Goal: Task Accomplishment & Management: Manage account settings

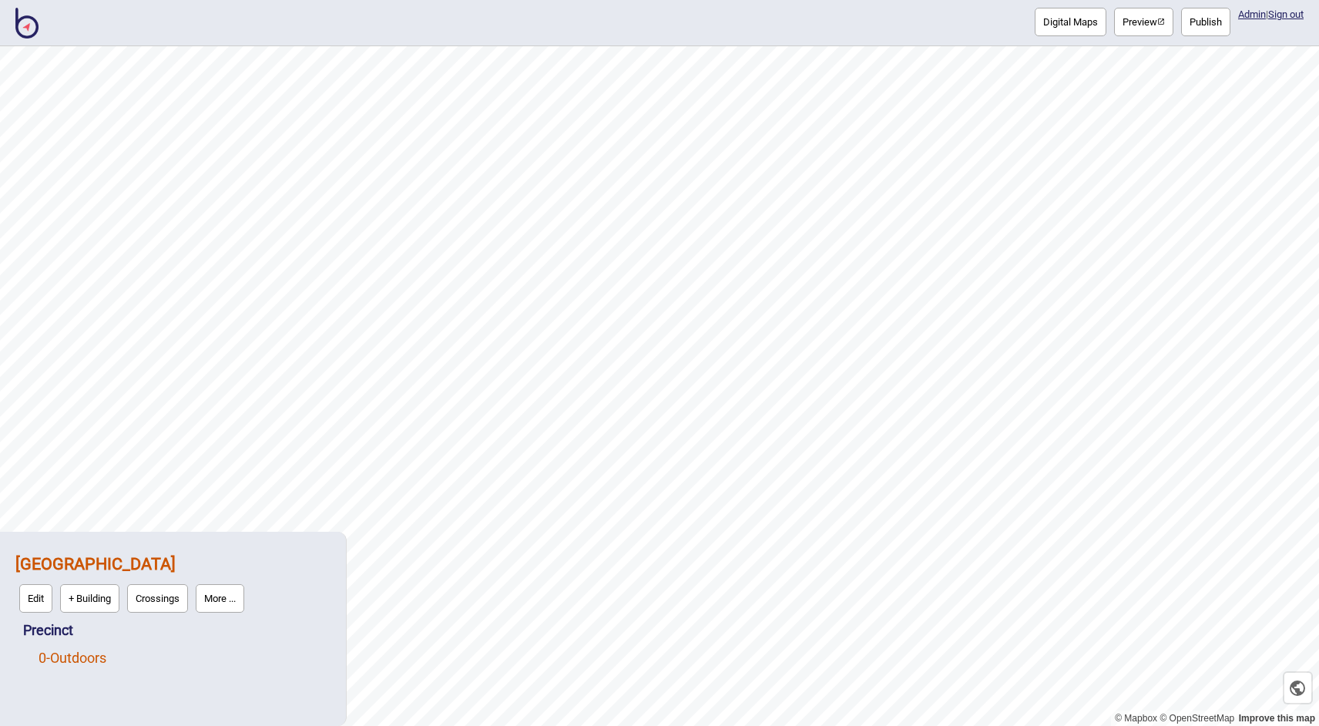
click at [101, 659] on link "0 - Outdoors" at bounding box center [73, 657] width 68 height 16
click at [268, 656] on button "More ..." at bounding box center [259, 653] width 49 height 29
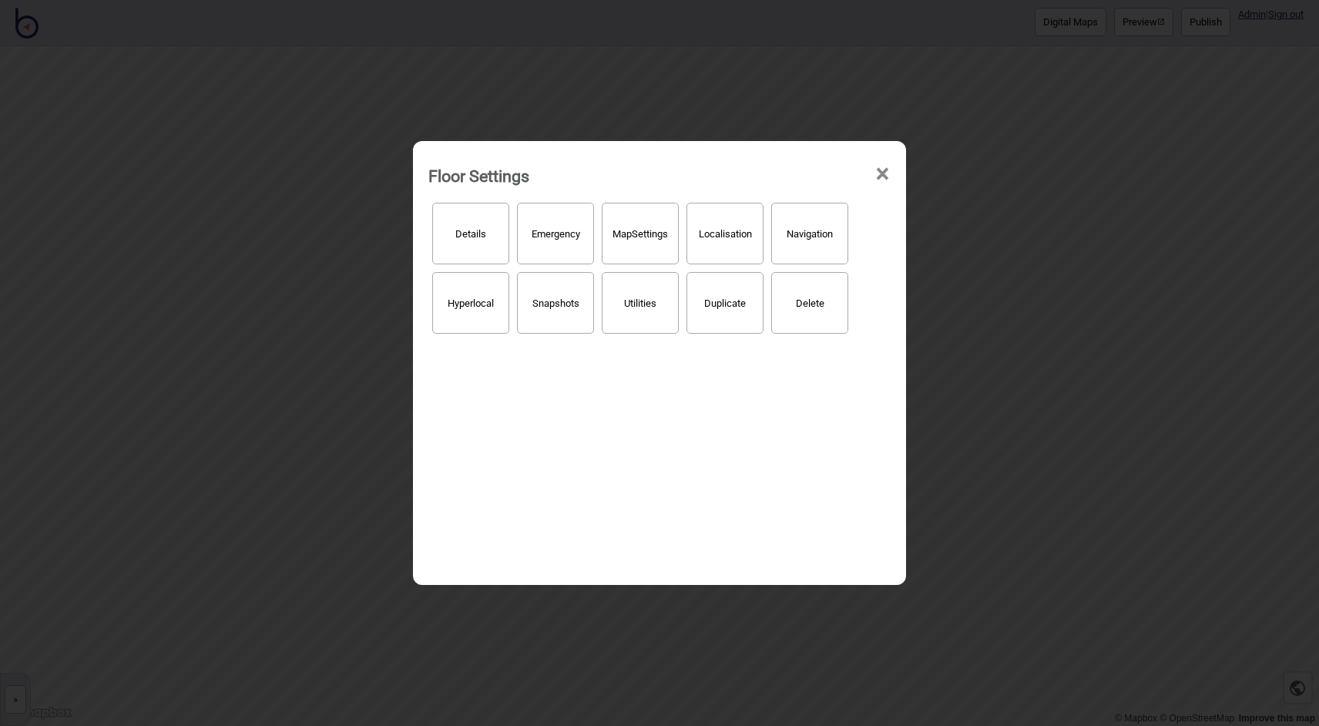
click at [736, 246] on button "Localisation" at bounding box center [724, 234] width 77 height 62
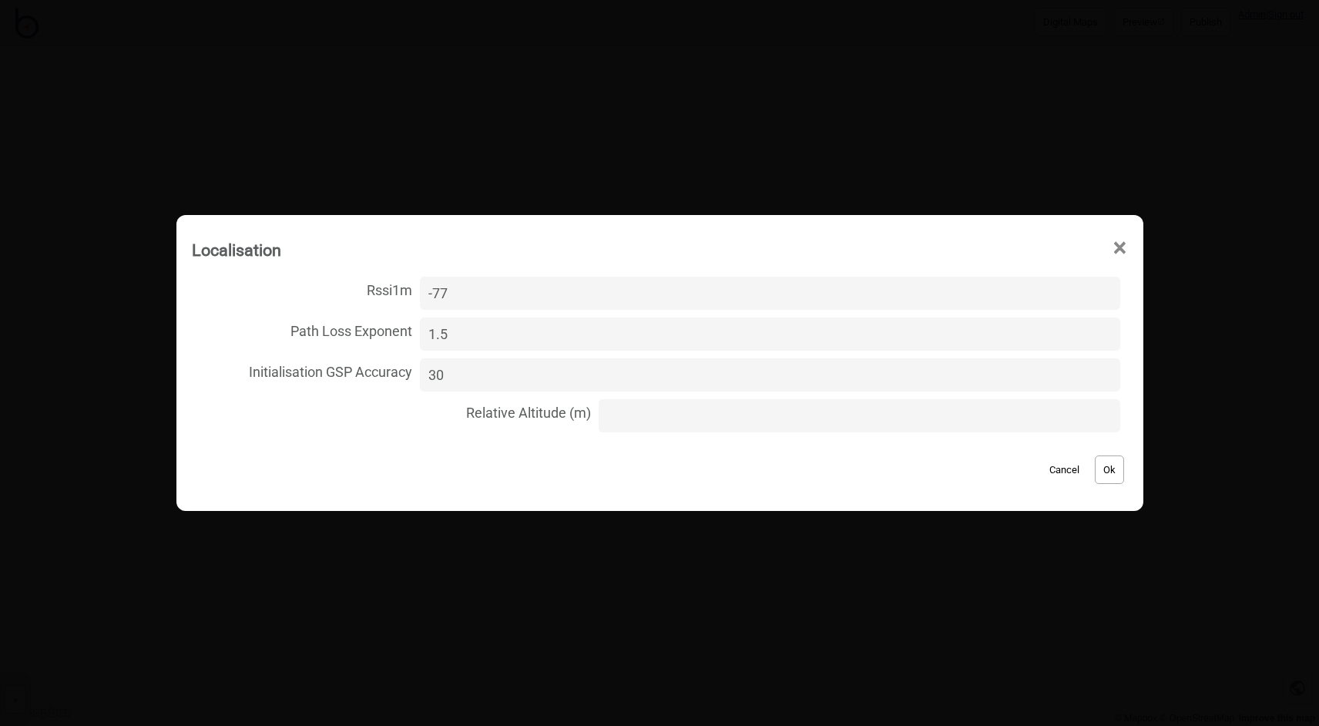
click at [1112, 245] on span "×" at bounding box center [1120, 248] width 16 height 51
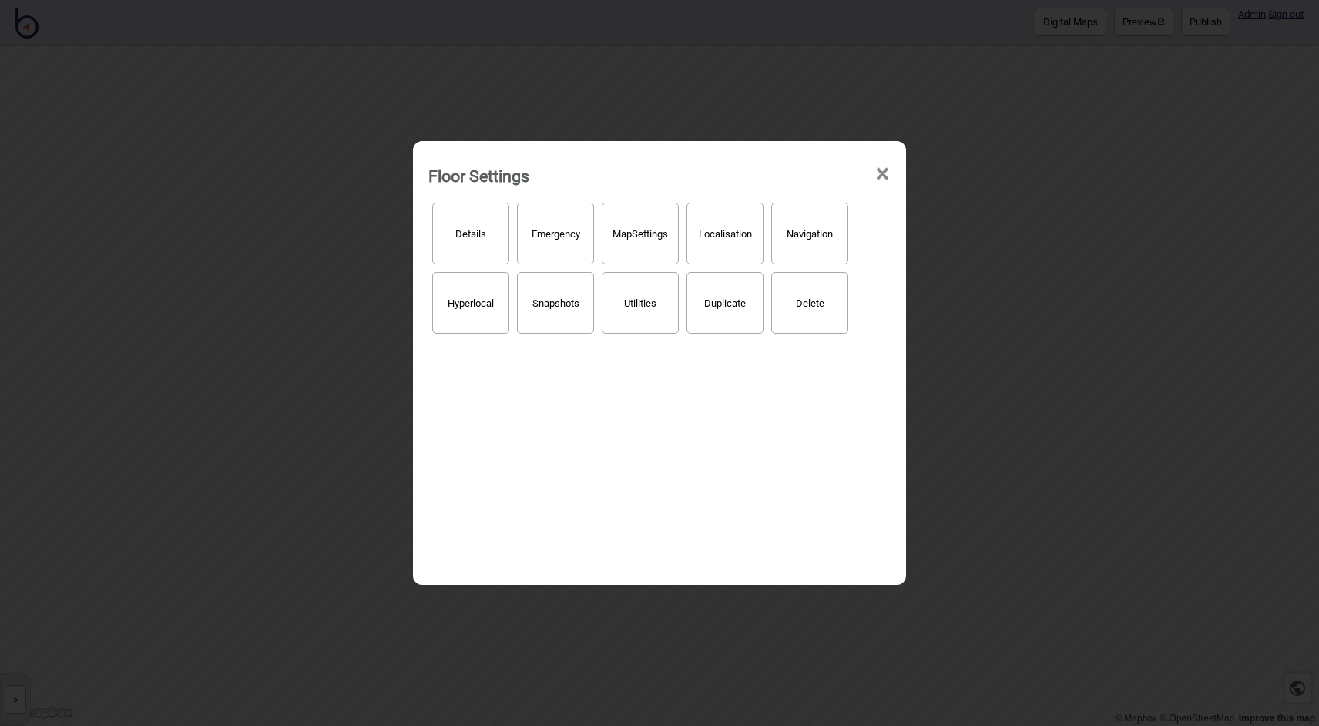
click at [983, 397] on div "Floor Settings × Details Emergency Map Settings Localisation Navigation Hyperlo…" at bounding box center [659, 363] width 1319 height 726
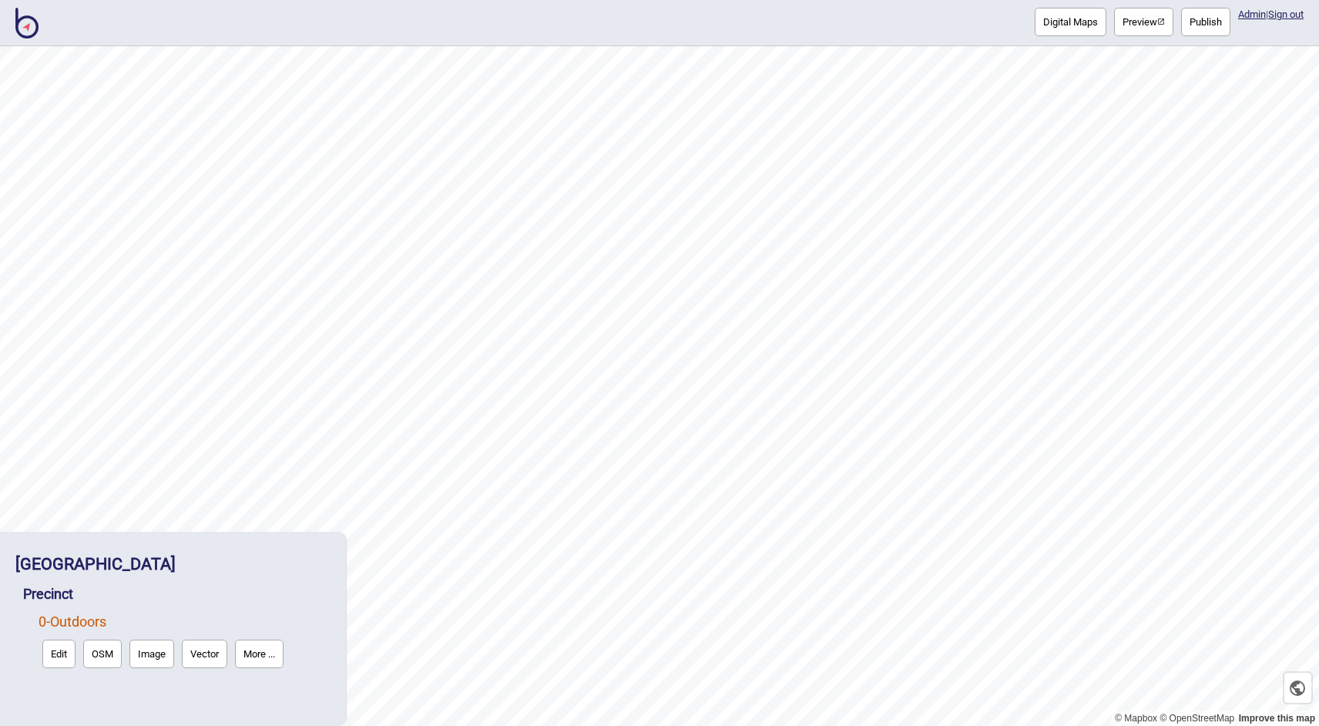
click at [62, 652] on button "Edit" at bounding box center [58, 653] width 33 height 29
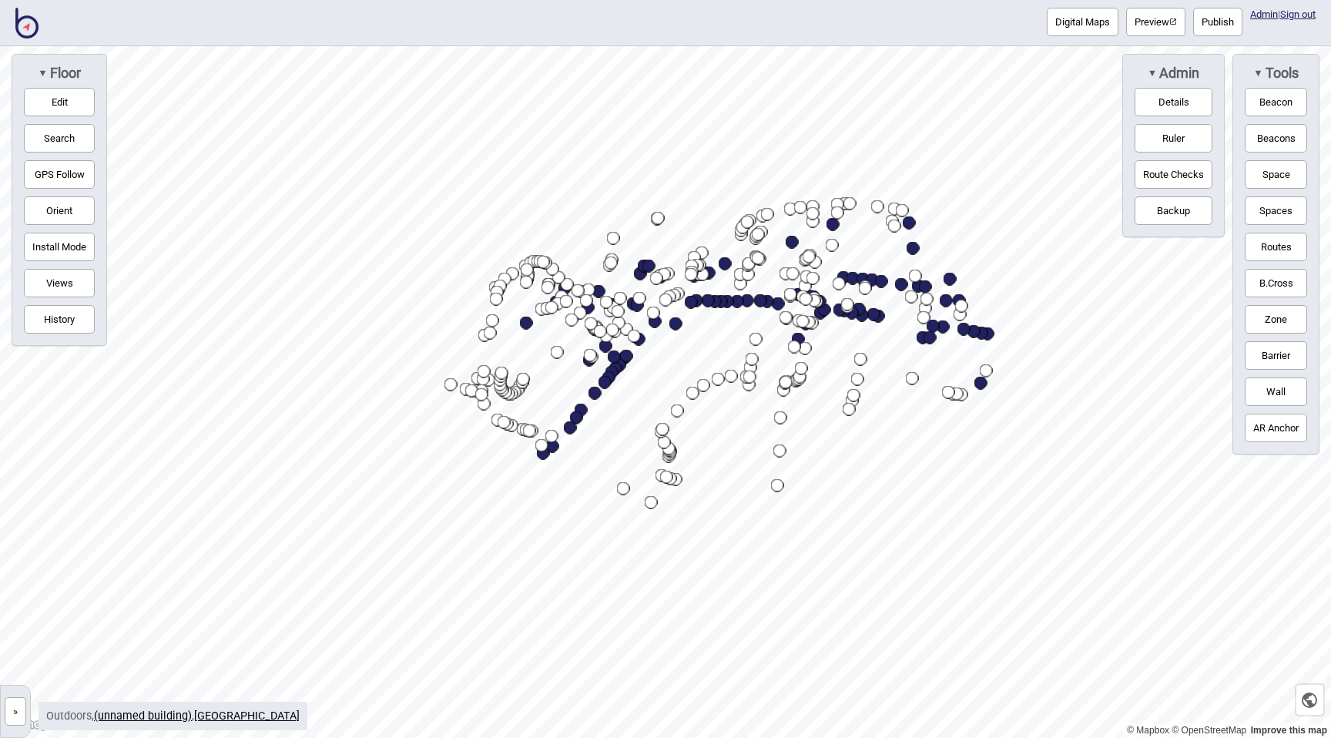
click at [19, 709] on button "»" at bounding box center [16, 711] width 22 height 29
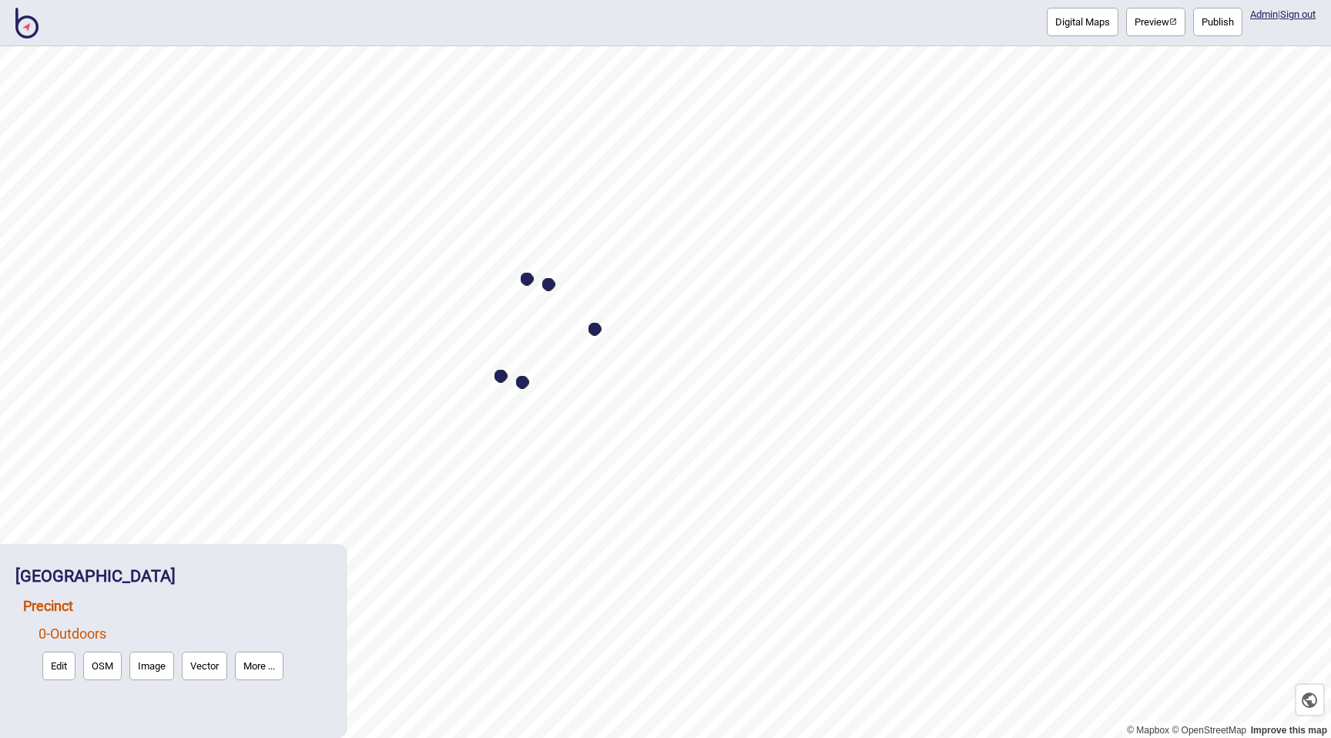
click at [63, 604] on link "Precinct" at bounding box center [48, 606] width 50 height 16
click at [47, 642] on button "Edit" at bounding box center [43, 638] width 33 height 29
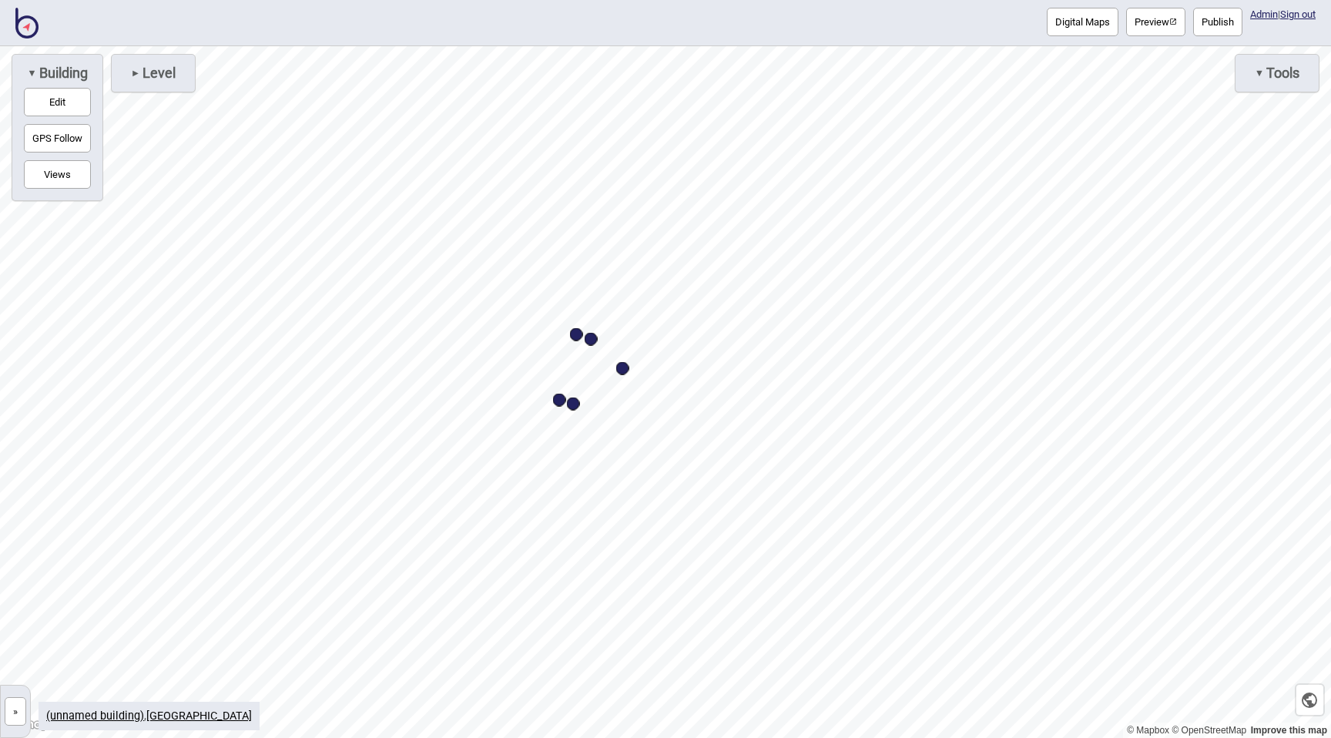
click at [11, 709] on button "»" at bounding box center [16, 711] width 22 height 29
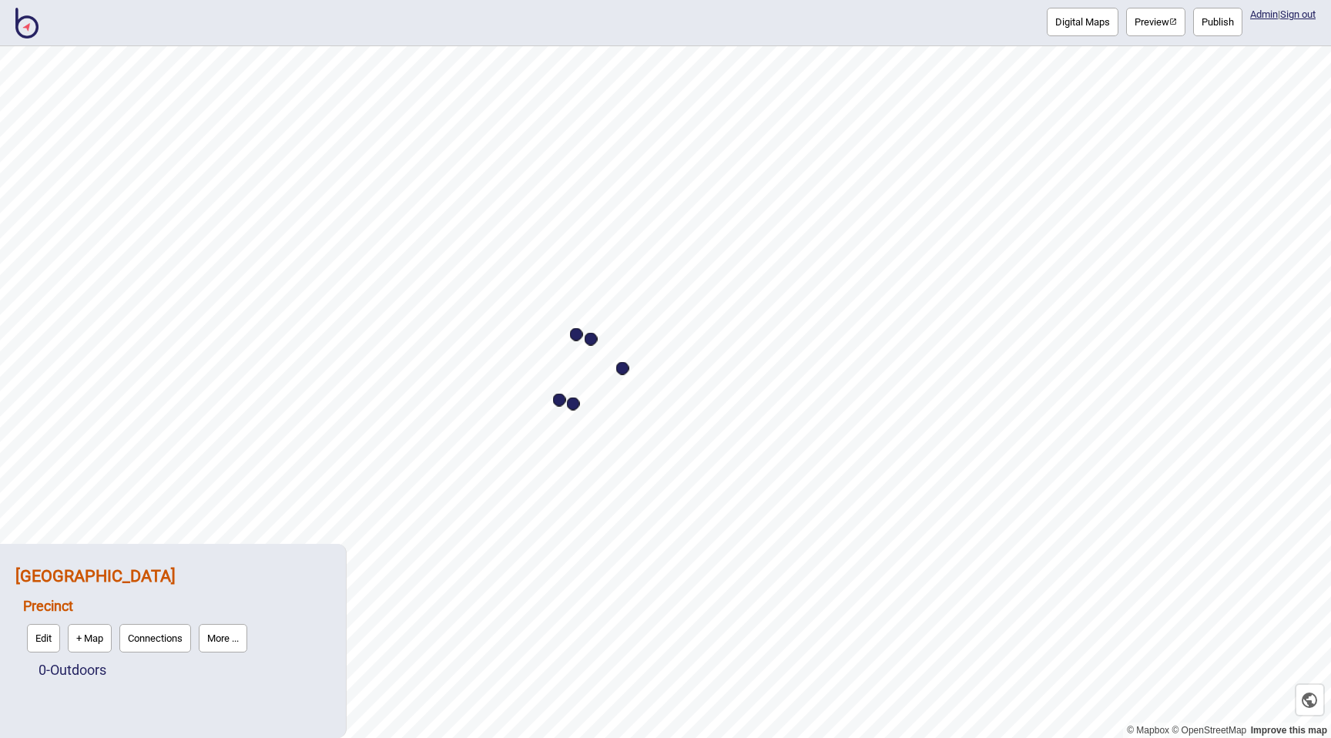
click at [116, 573] on strong "[GEOGRAPHIC_DATA]" at bounding box center [95, 575] width 160 height 19
click at [45, 604] on button "Edit" at bounding box center [35, 610] width 33 height 29
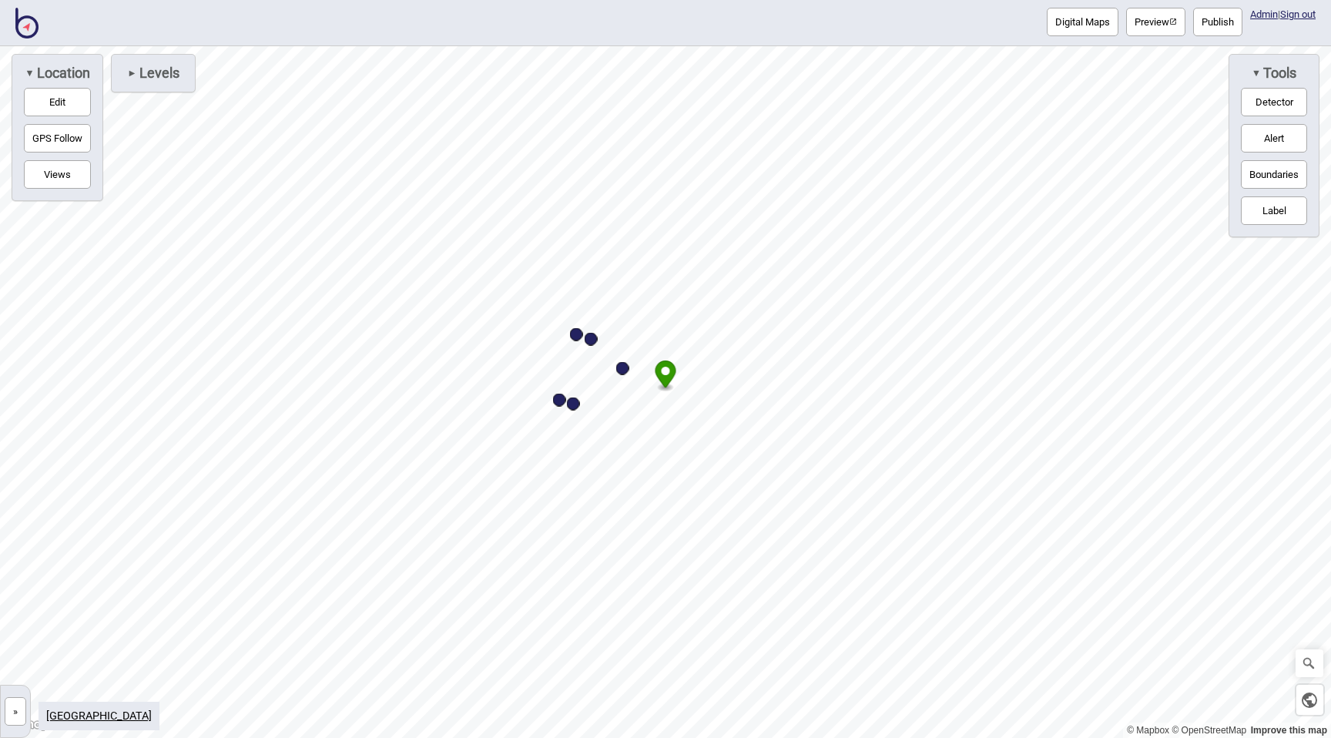
click at [666, 374] on circle "Map marker" at bounding box center [666, 371] width 8 height 8
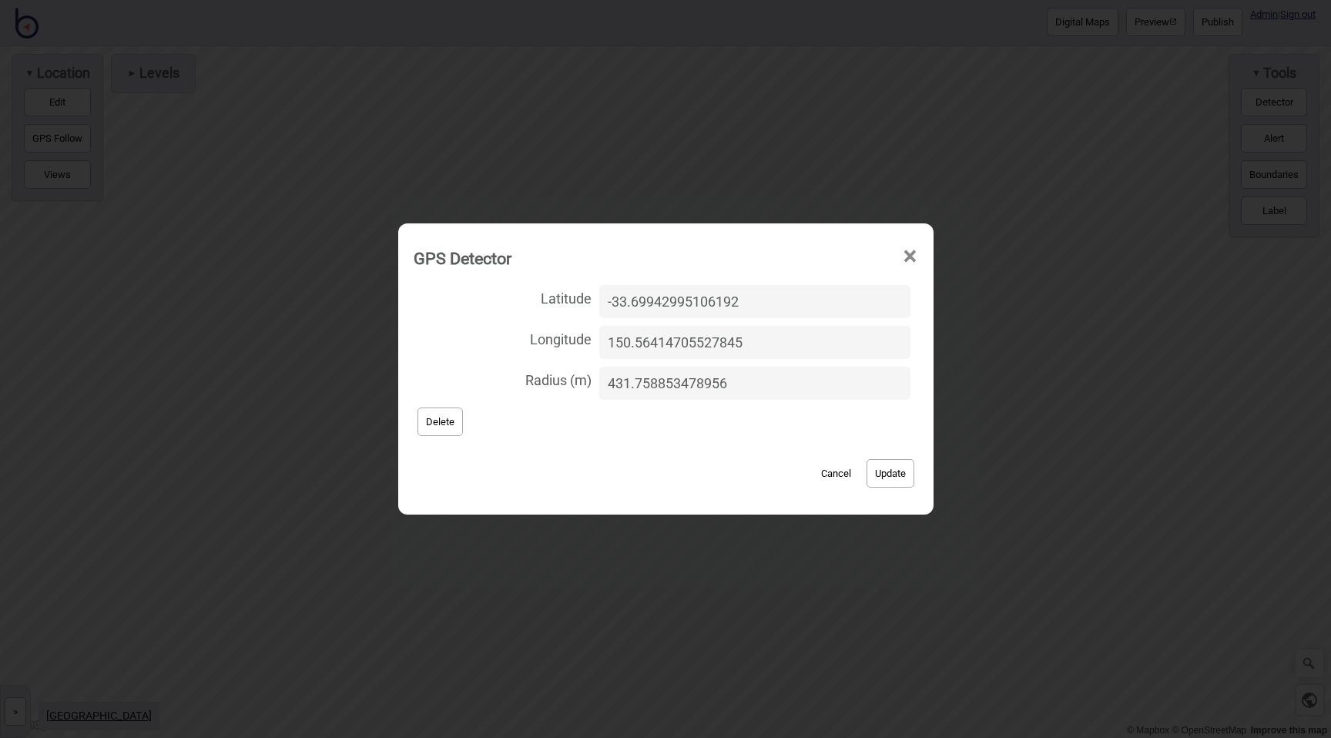
drag, startPoint x: 673, startPoint y: 303, endPoint x: 596, endPoint y: 301, distance: 77.0
click at [596, 301] on label "Latitude -33.69942995106192" at bounding box center [666, 301] width 505 height 41
drag, startPoint x: 675, startPoint y: 342, endPoint x: 565, endPoint y: 345, distance: 110.2
click at [565, 345] on label "Longitude 150.56414705527845" at bounding box center [666, 342] width 505 height 41
click at [826, 471] on button "Cancel" at bounding box center [835, 473] width 45 height 29
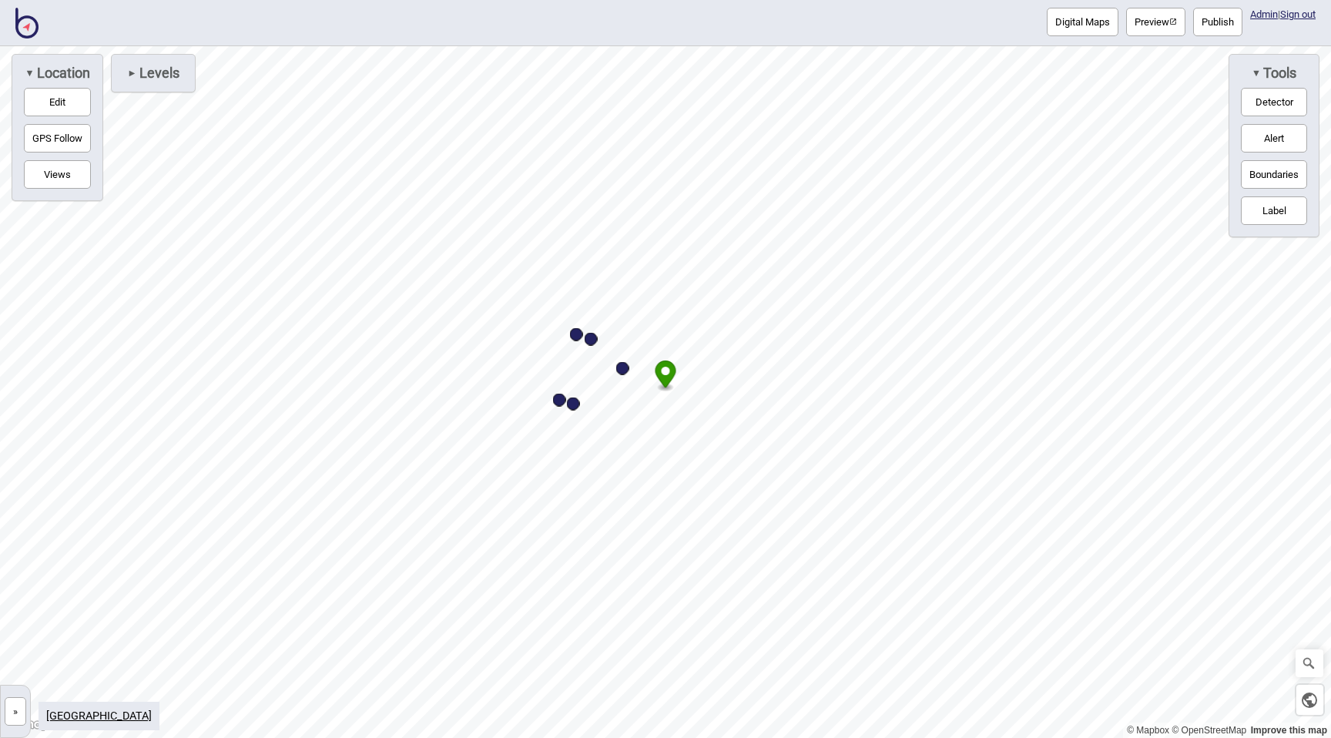
click at [19, 708] on button "»" at bounding box center [16, 711] width 22 height 29
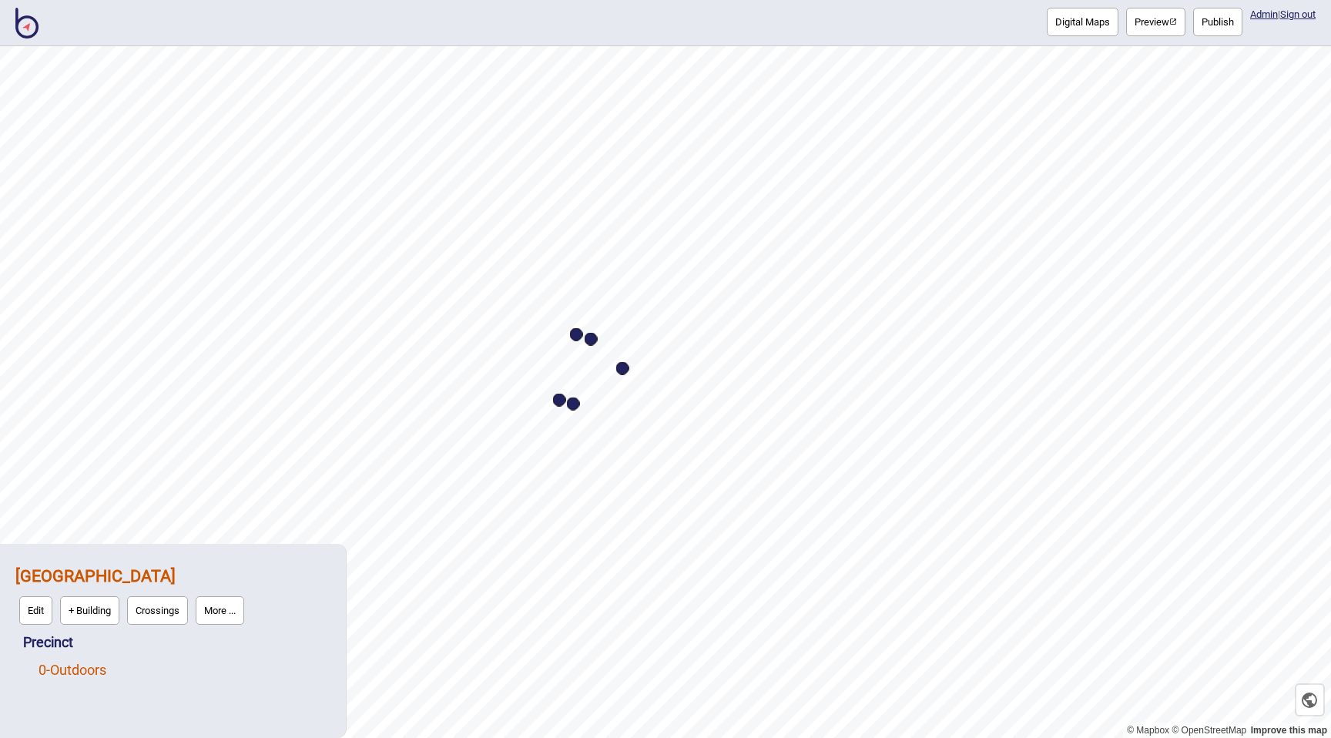
click at [80, 668] on link "0 - Outdoors" at bounding box center [73, 670] width 68 height 16
click at [263, 663] on button "More ..." at bounding box center [259, 666] width 49 height 29
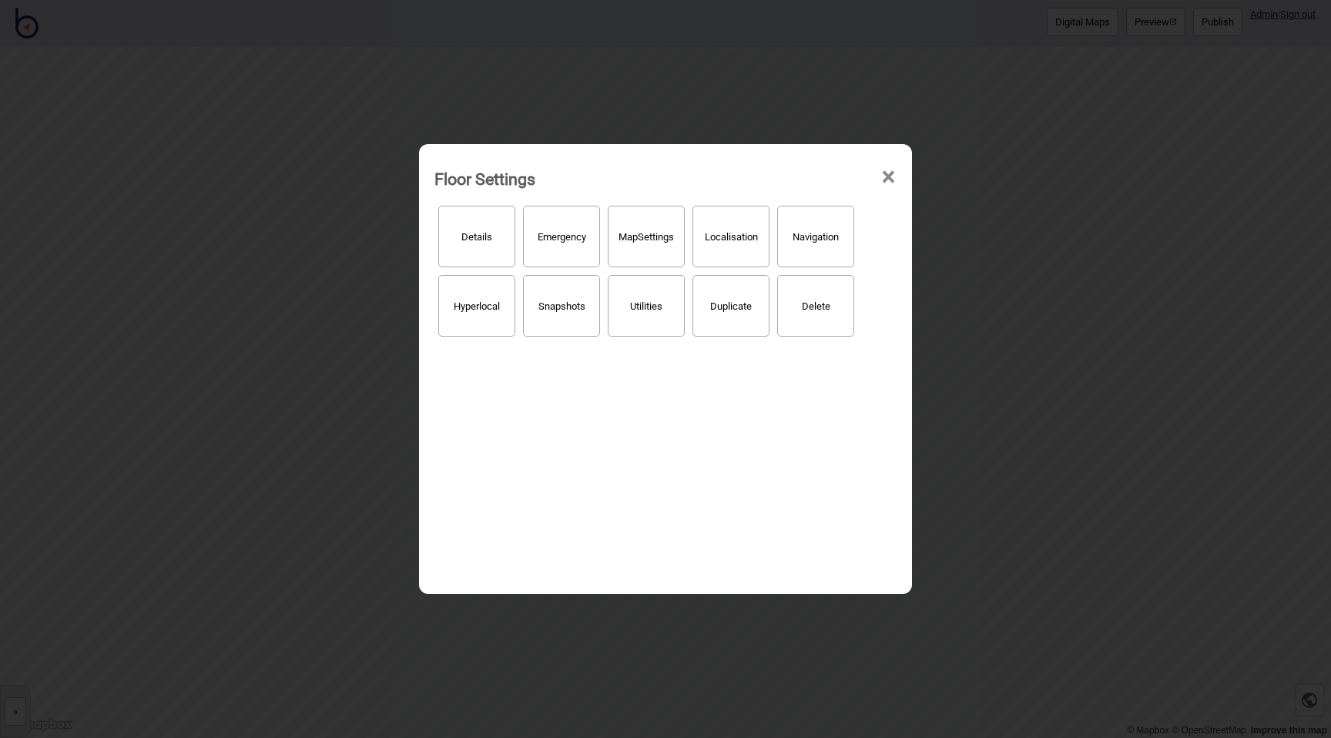
click at [645, 233] on button "Map Settings" at bounding box center [646, 237] width 77 height 62
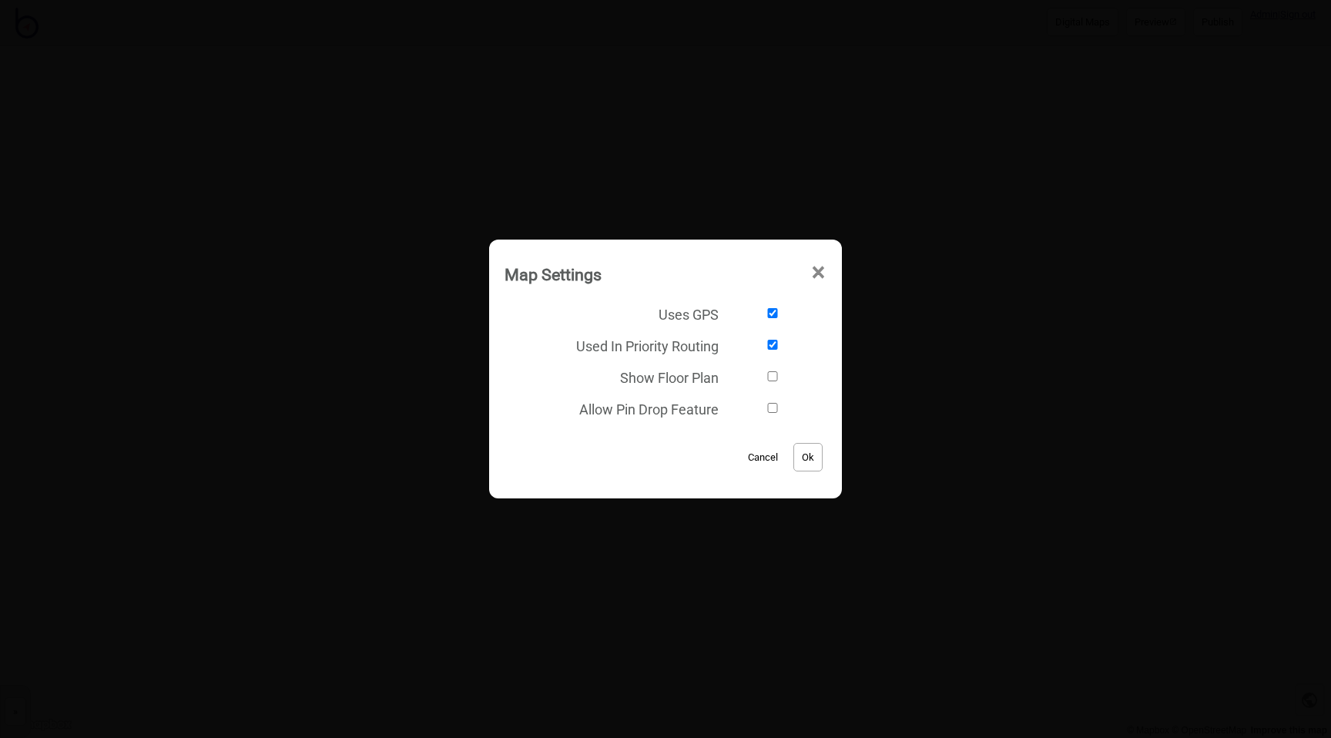
click at [824, 268] on span "×" at bounding box center [818, 272] width 16 height 51
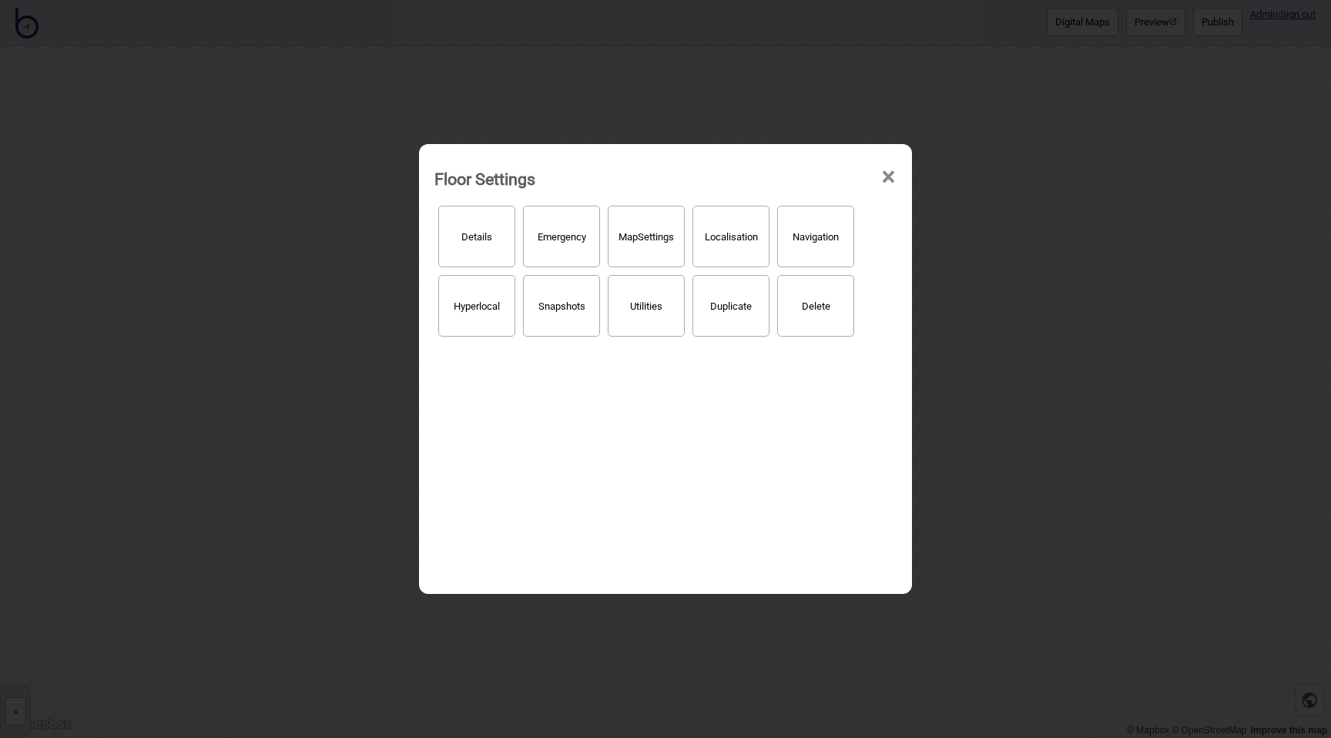
click at [897, 179] on div "Floor Settings ×" at bounding box center [666, 175] width 478 height 46
click at [659, 243] on button "Map Settings" at bounding box center [646, 237] width 77 height 62
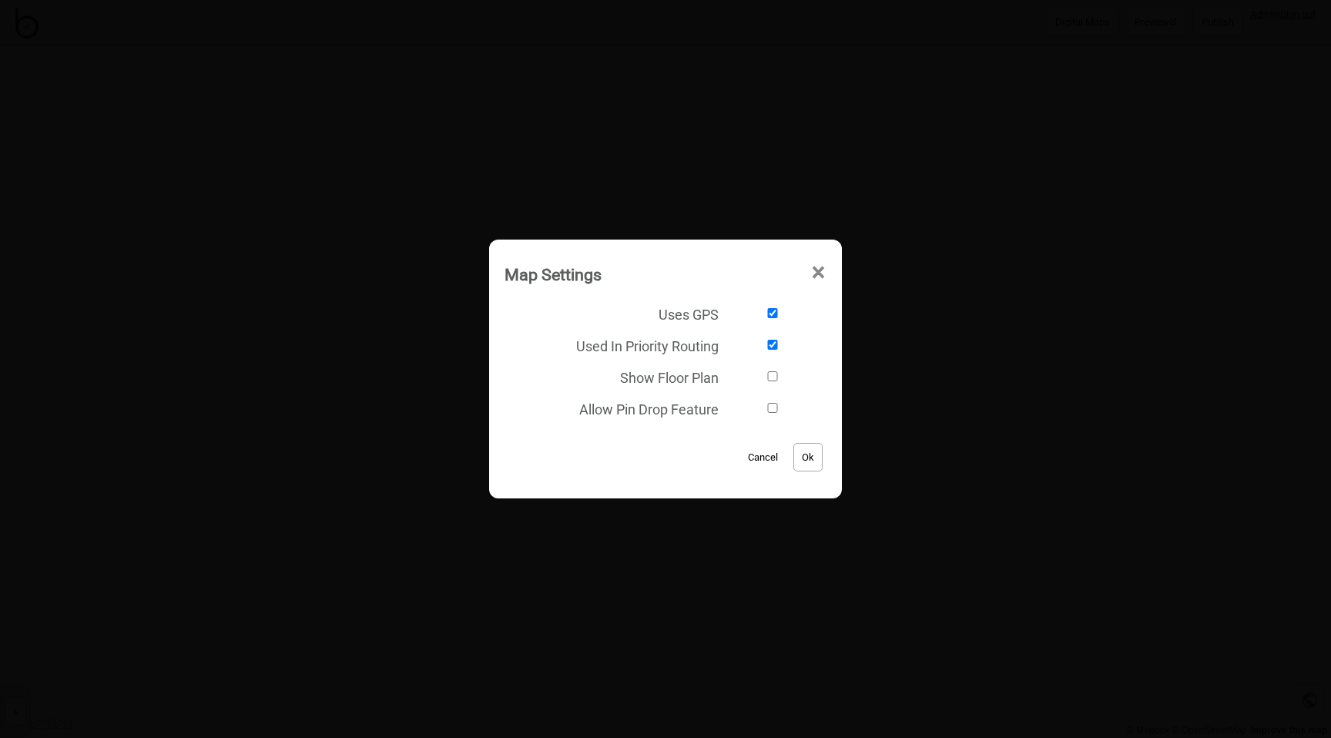
click at [773, 314] on input "Uses GPS" at bounding box center [772, 313] width 93 height 10
checkbox input "false"
click at [812, 462] on button "Ok" at bounding box center [807, 457] width 29 height 29
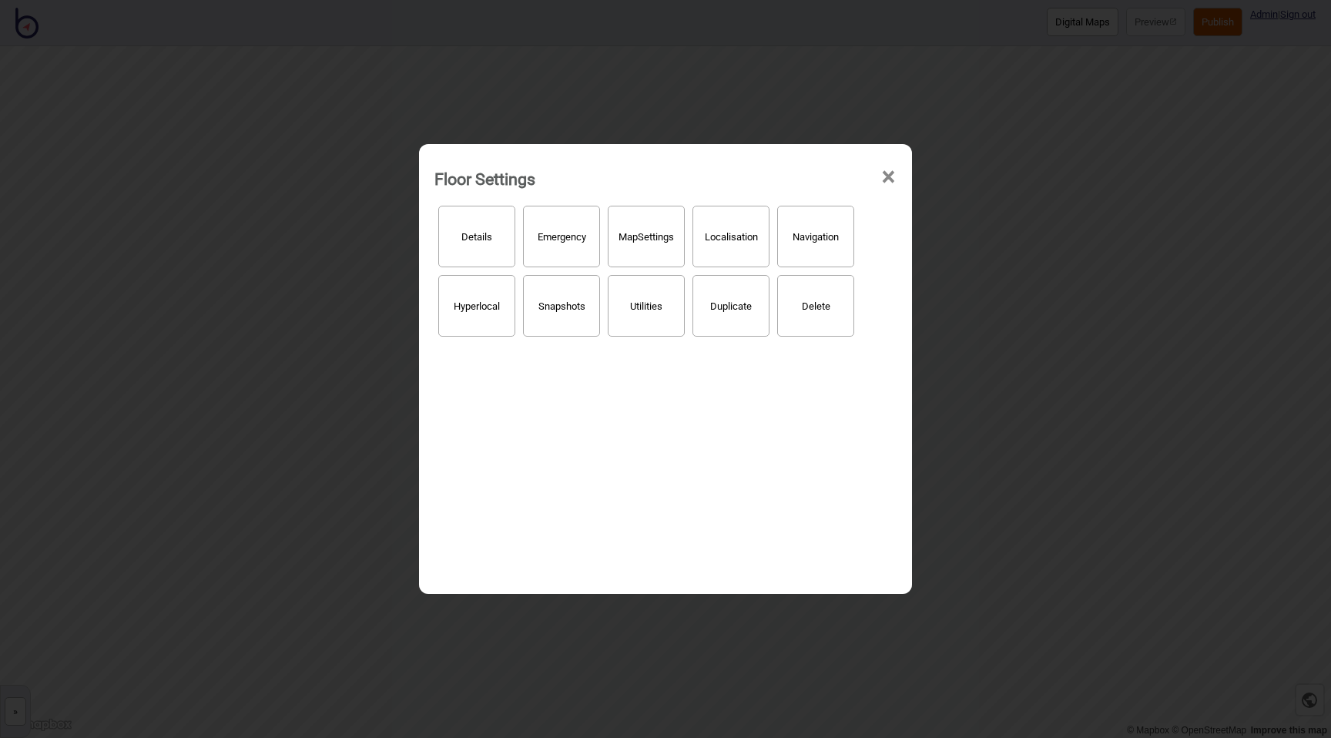
click at [891, 175] on span "×" at bounding box center [889, 177] width 16 height 51
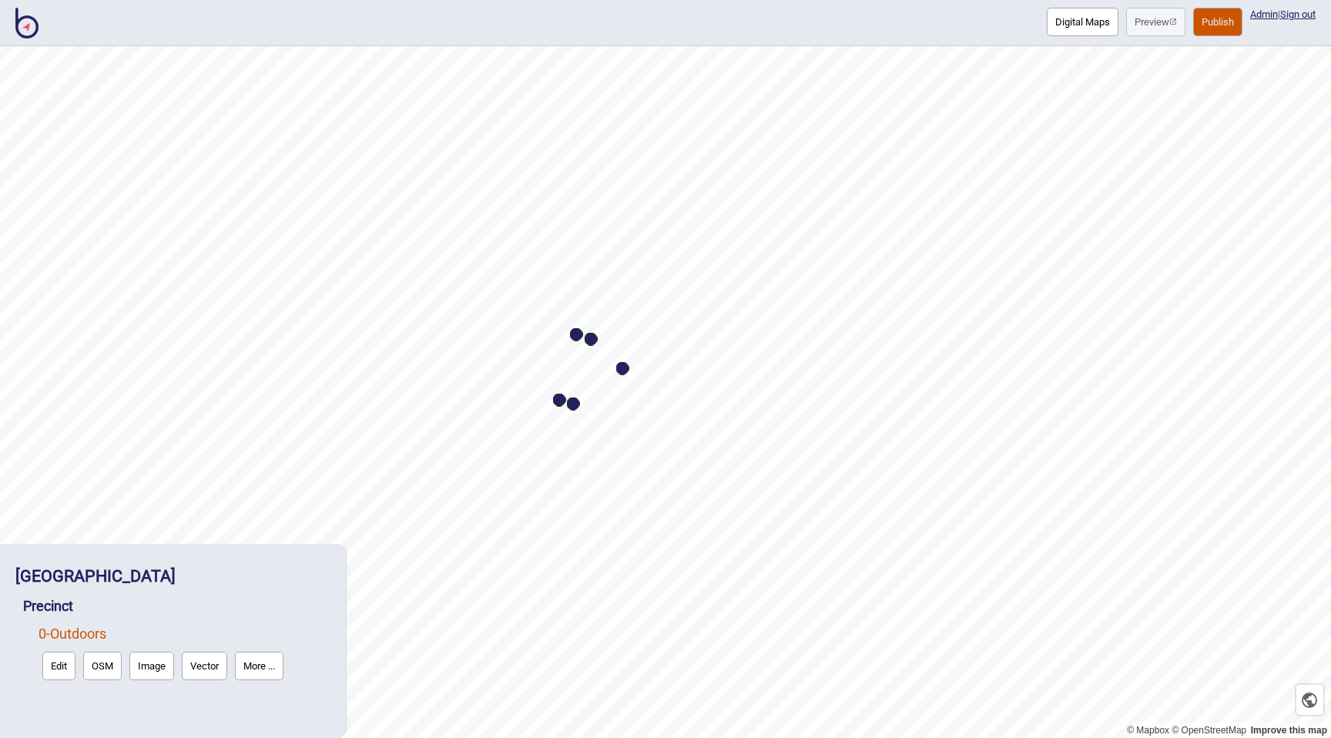
click at [1206, 29] on button "Publish" at bounding box center [1217, 22] width 49 height 29
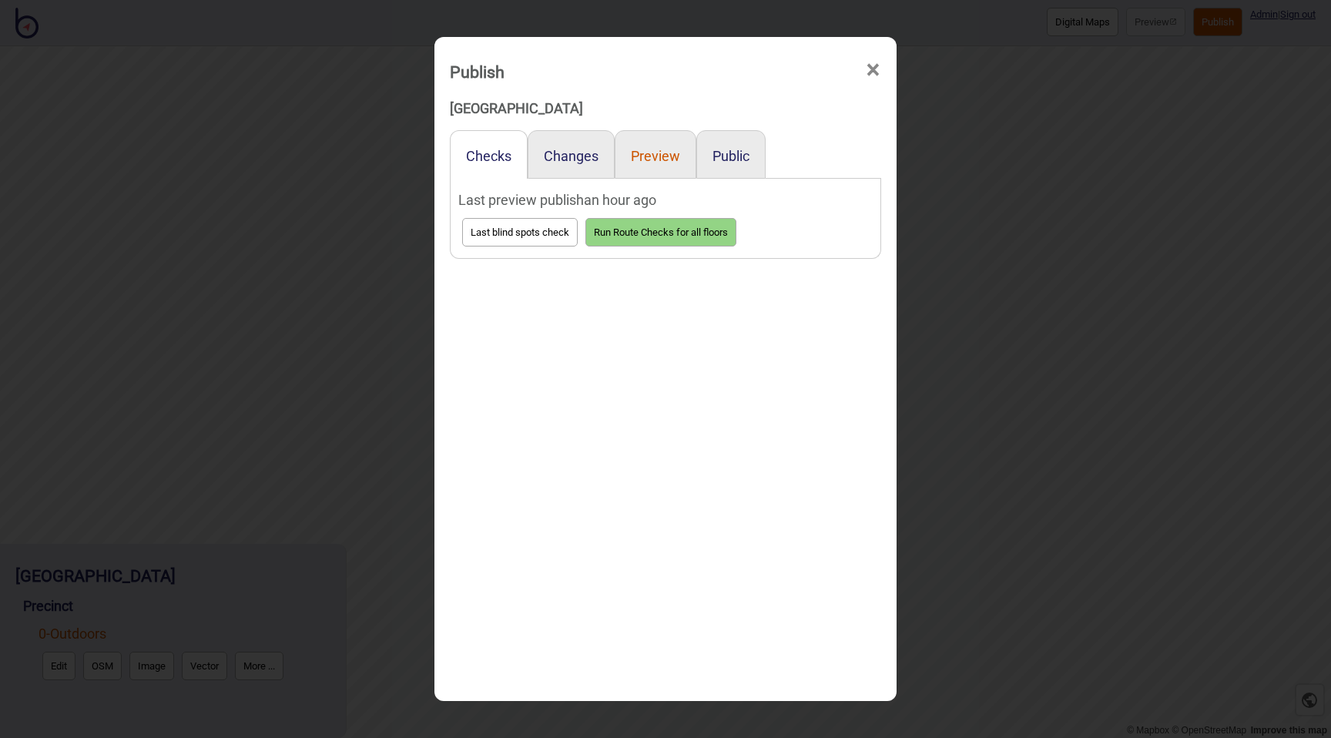
click at [659, 152] on button "Preview" at bounding box center [655, 156] width 49 height 16
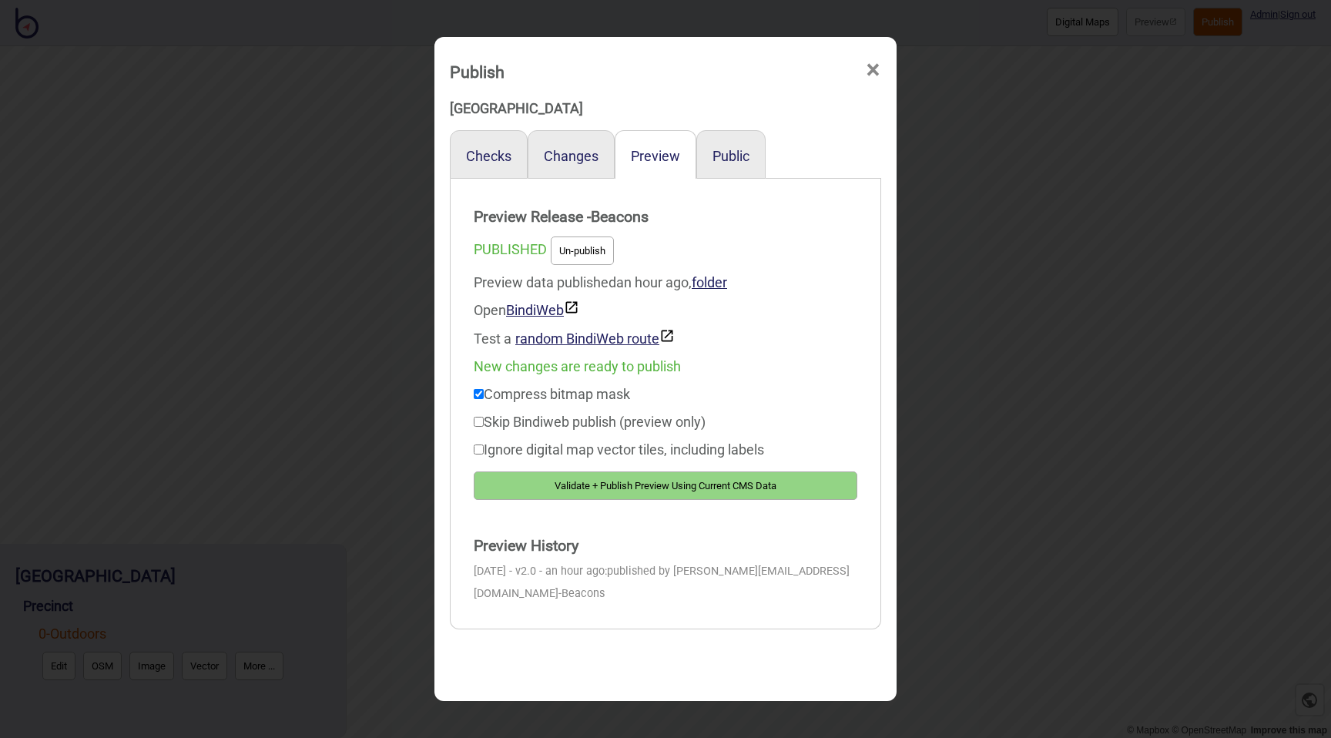
click at [634, 486] on button "Validate + Publish Preview Using Current CMS Data" at bounding box center [666, 485] width 384 height 29
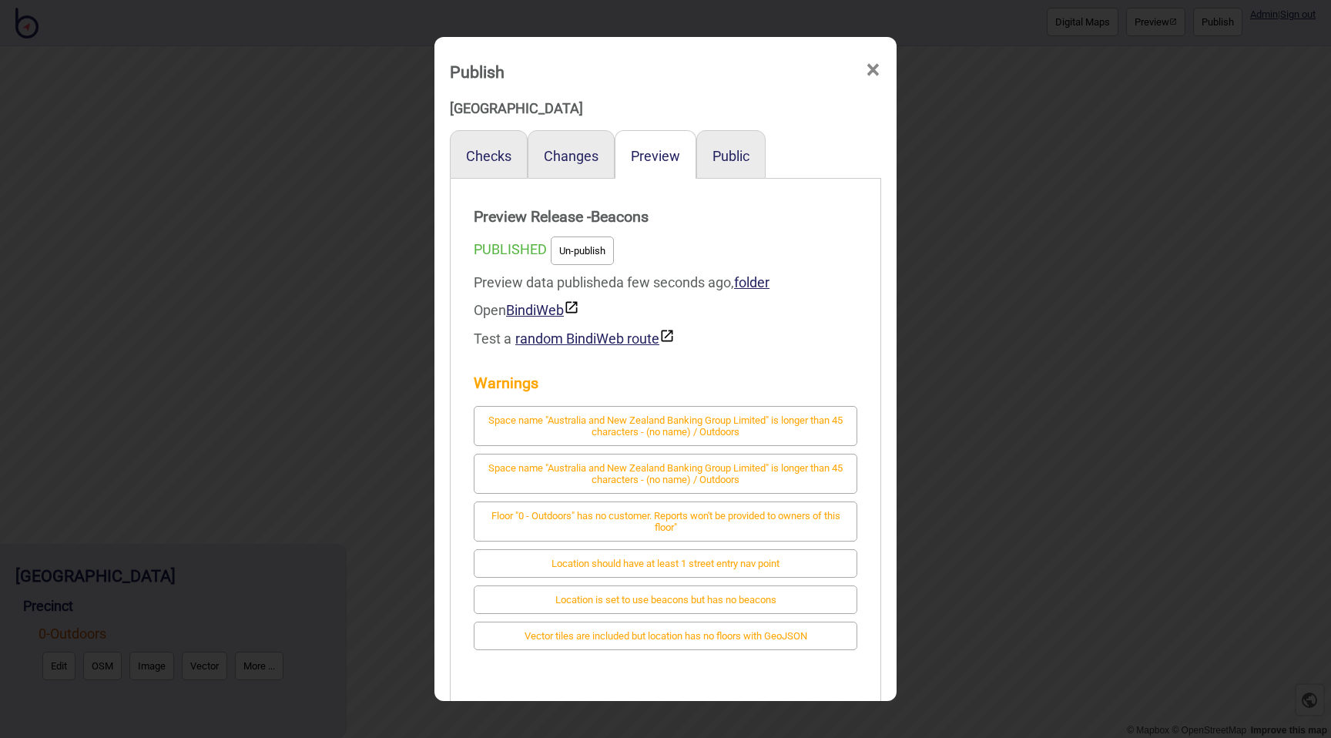
click at [874, 66] on span "×" at bounding box center [873, 70] width 16 height 51
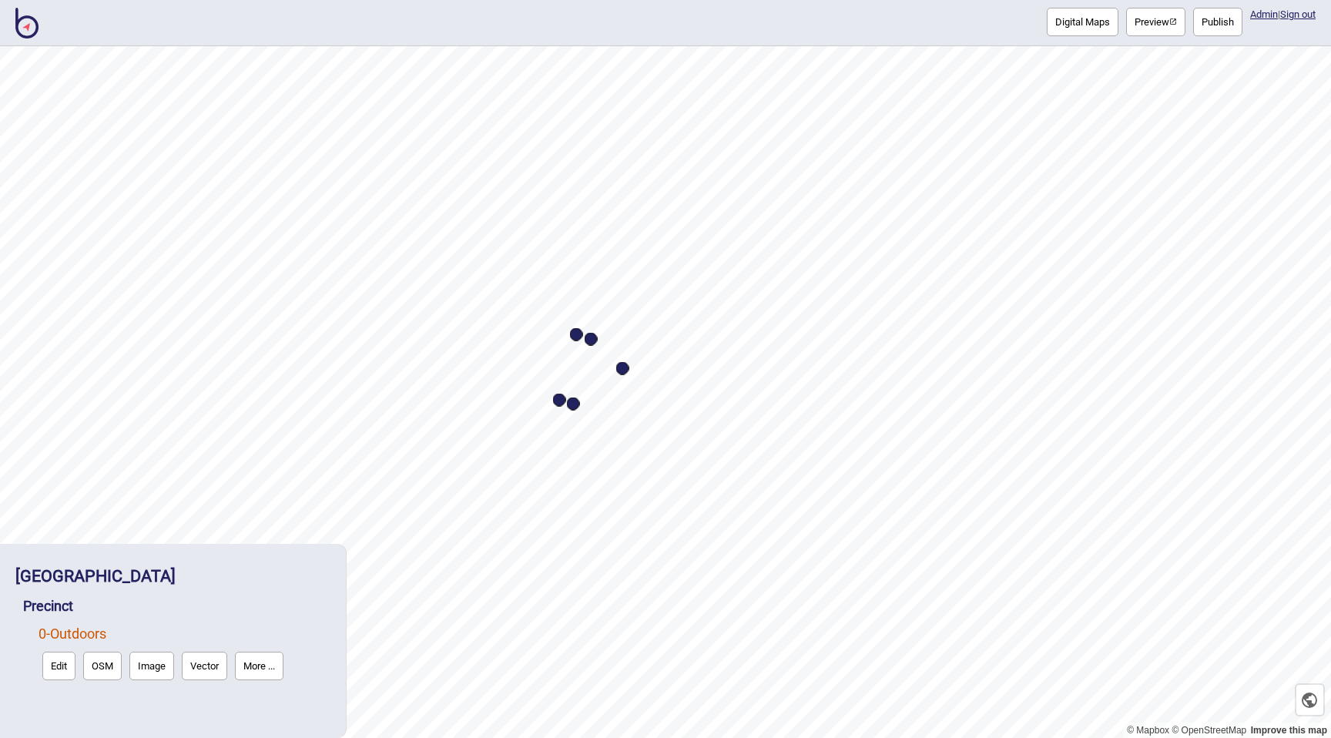
click at [265, 666] on button "More ..." at bounding box center [259, 666] width 49 height 29
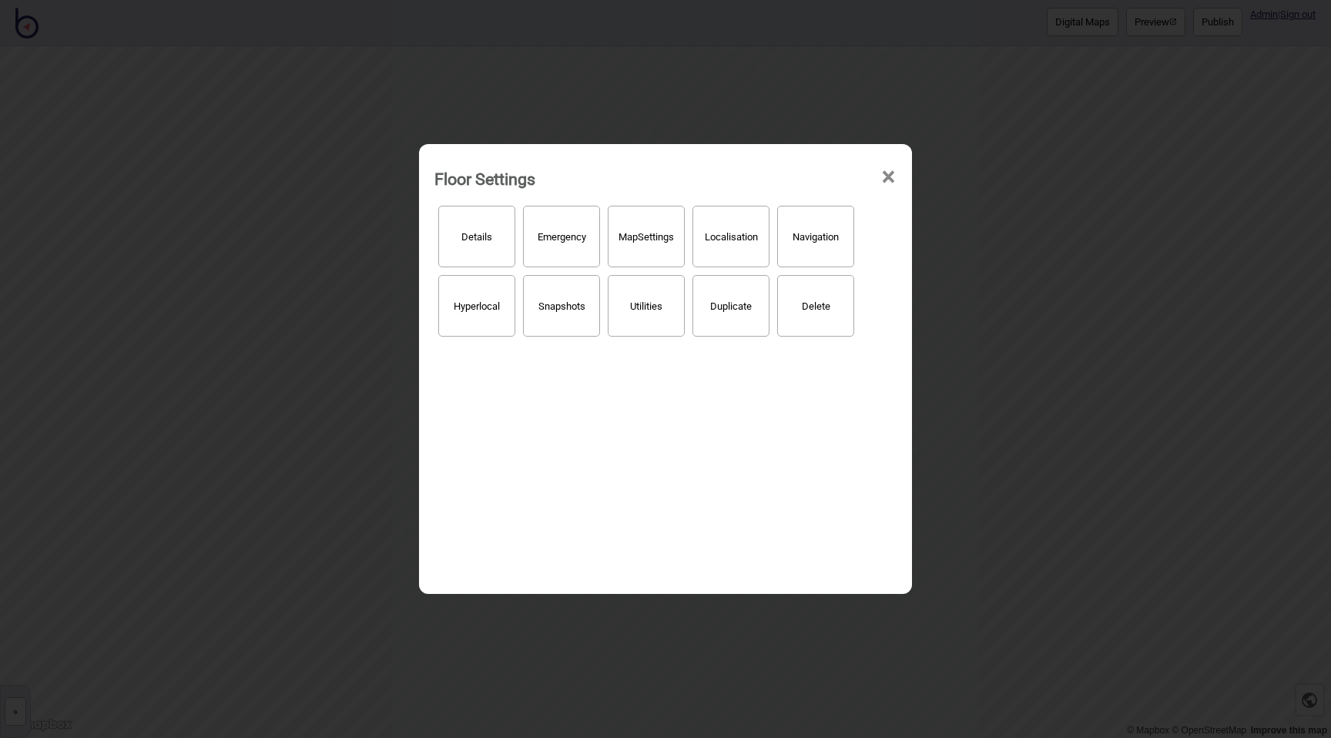
click at [666, 247] on button "Map Settings" at bounding box center [646, 237] width 77 height 62
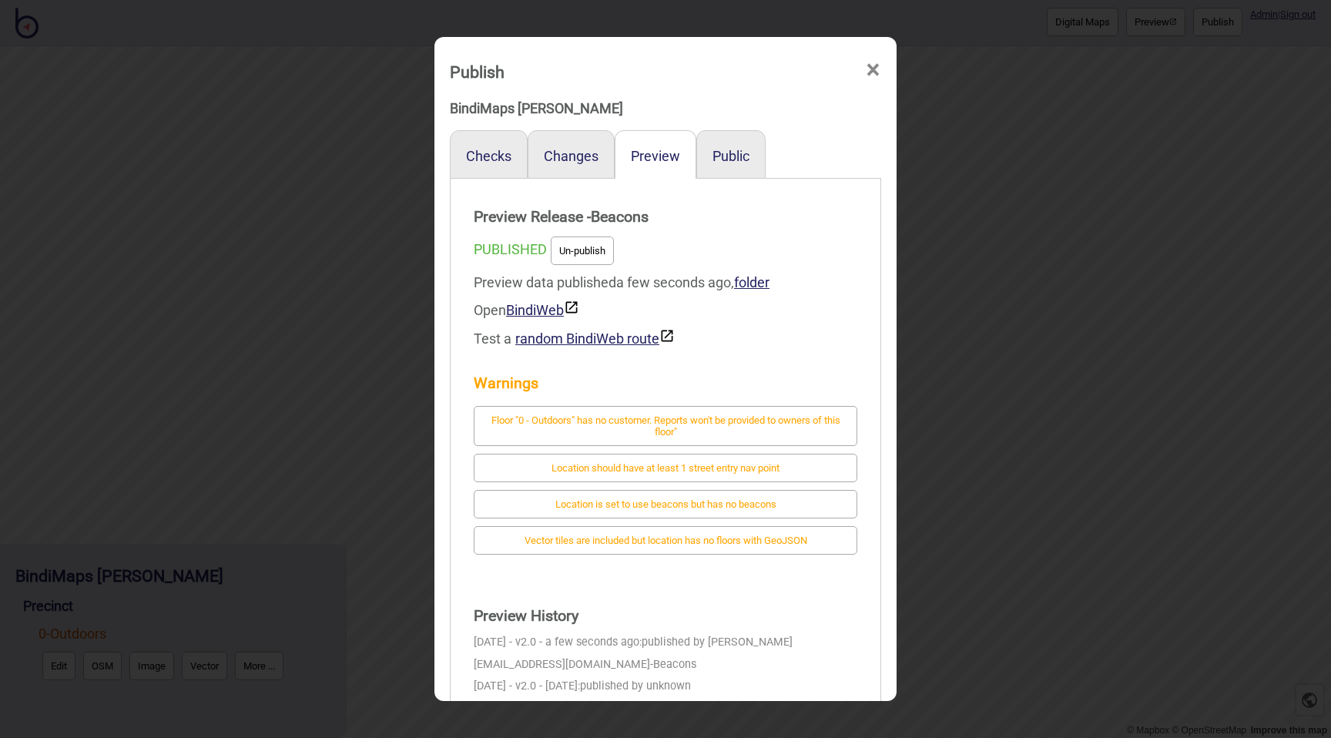
click at [876, 70] on span "×" at bounding box center [873, 70] width 16 height 51
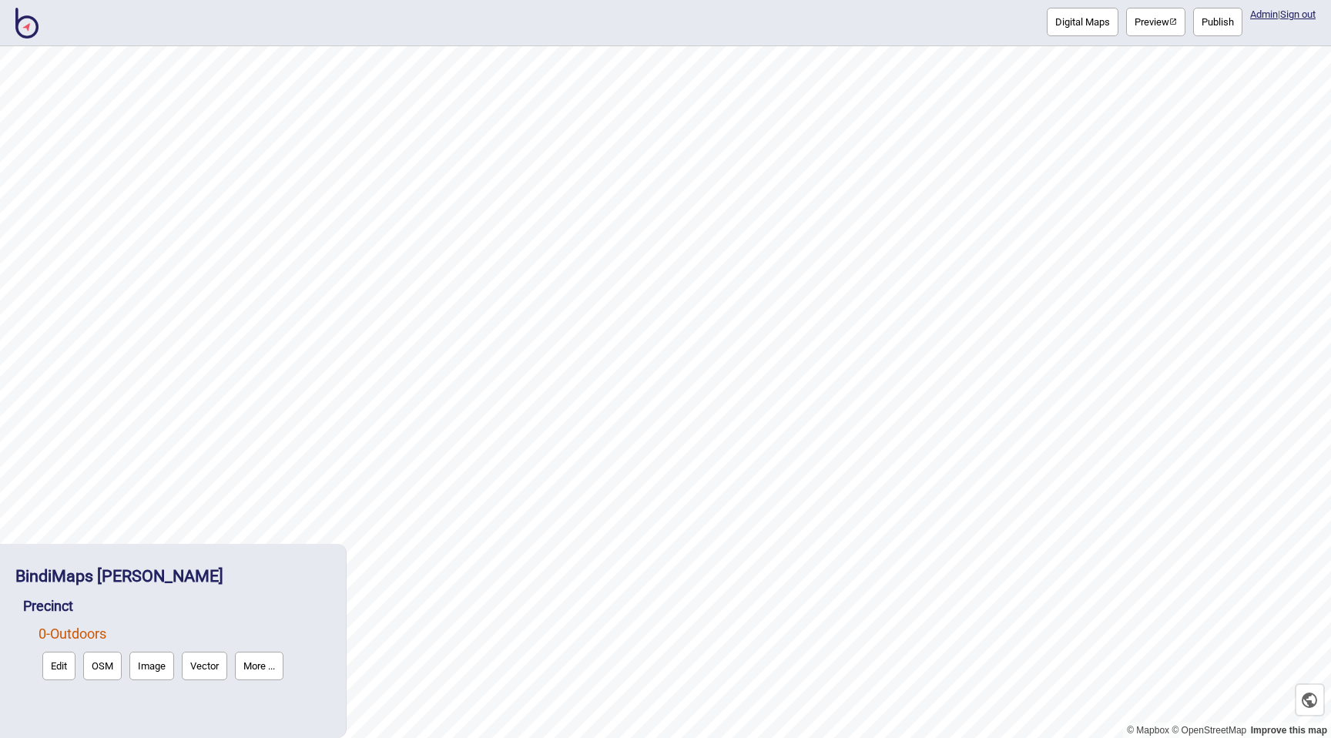
click at [86, 630] on link "0 - Outdoors" at bounding box center [73, 634] width 68 height 16
click at [260, 662] on button "More ..." at bounding box center [259, 666] width 49 height 29
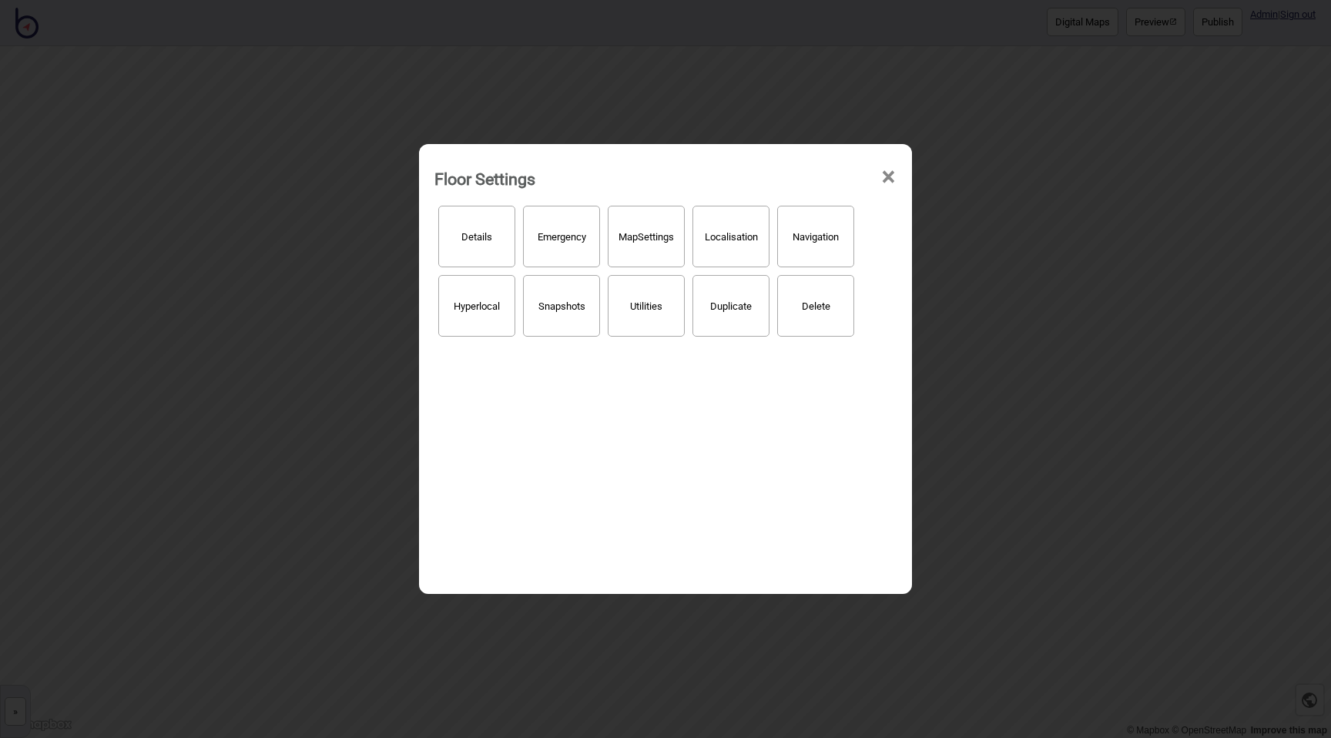
click at [651, 245] on button "Map Settings" at bounding box center [646, 237] width 77 height 62
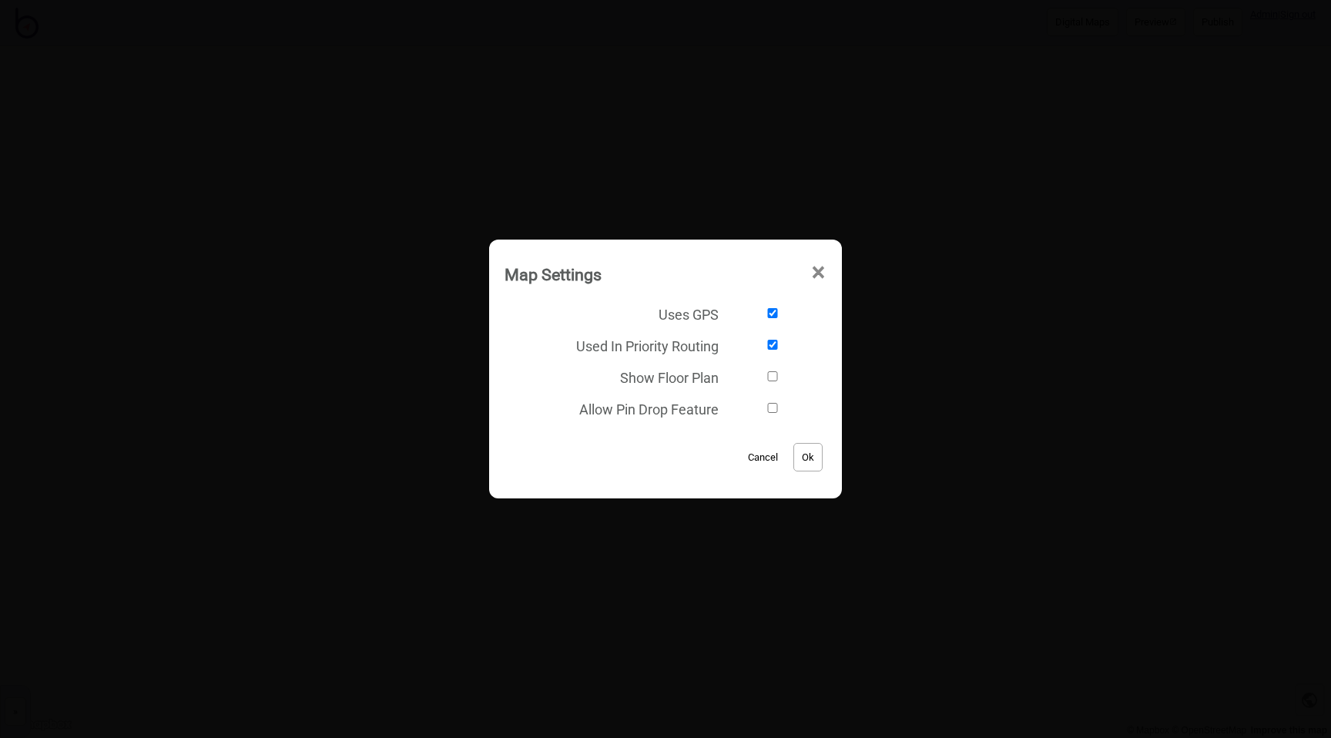
click at [818, 269] on span "×" at bounding box center [818, 272] width 16 height 51
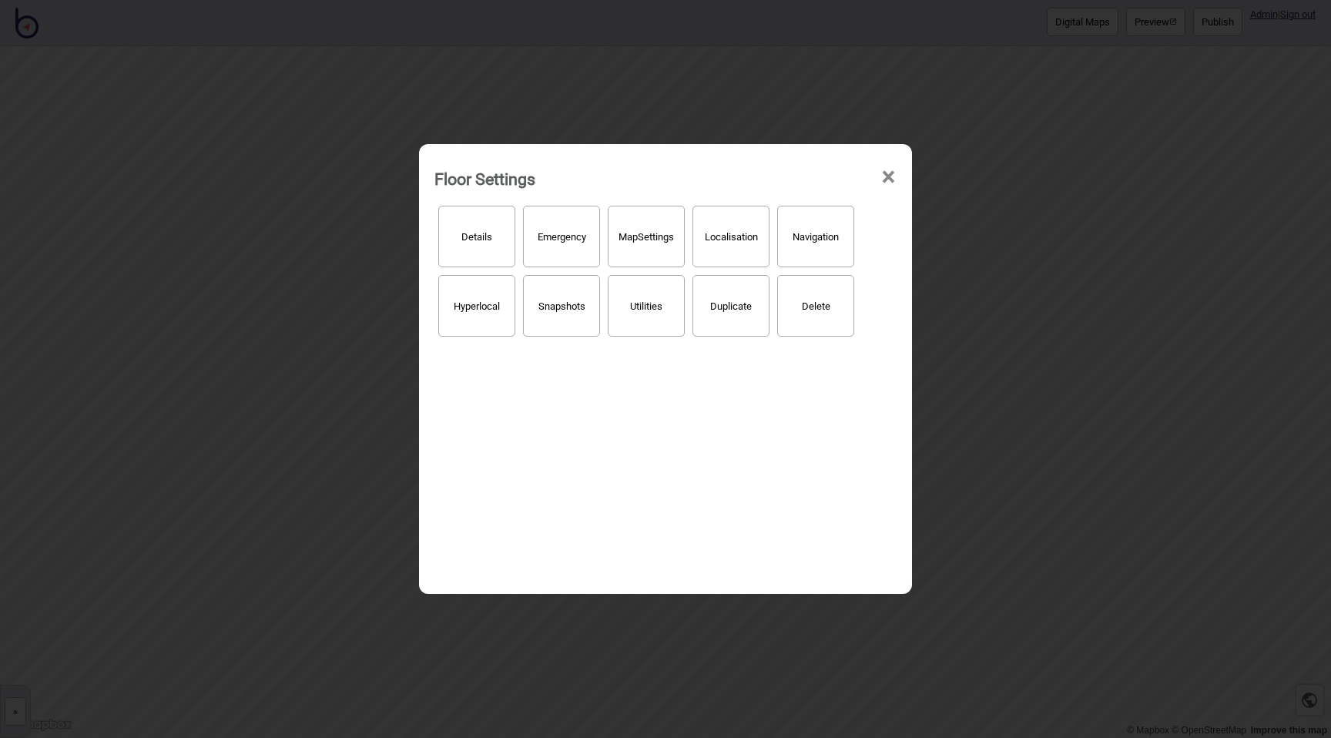
click at [894, 177] on span "×" at bounding box center [889, 177] width 16 height 51
